Goal: Use online tool/utility: Utilize a website feature to perform a specific function

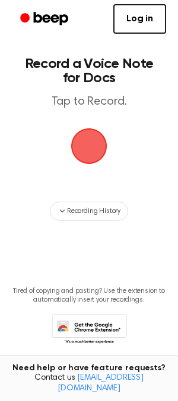
click at [92, 141] on span "button" at bounding box center [89, 146] width 36 height 36
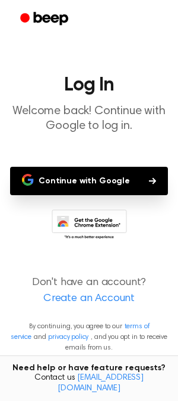
click at [99, 183] on button "Continue with Google" at bounding box center [88, 181] width 157 height 28
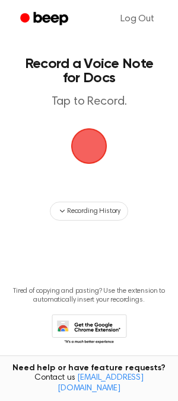
click at [91, 141] on span "button" at bounding box center [88, 146] width 33 height 33
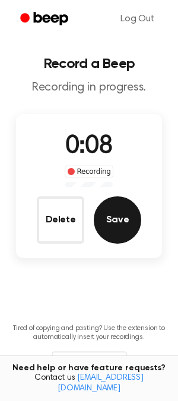
click at [115, 213] on button "Save" at bounding box center [116, 219] width 47 height 47
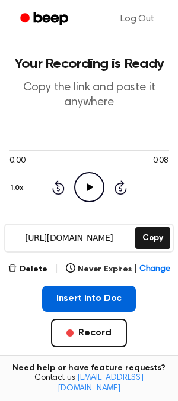
click at [93, 295] on button "Insert into Doc" at bounding box center [89, 299] width 94 height 26
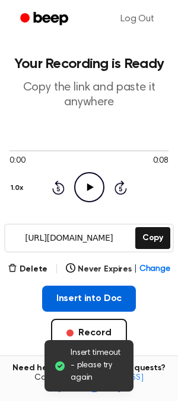
click at [73, 303] on button "Insert into Doc" at bounding box center [89, 299] width 94 height 26
